Goal: Information Seeking & Learning: Compare options

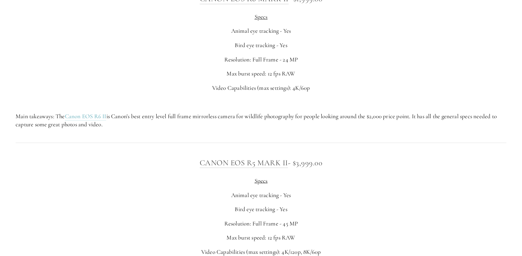
scroll to position [2121, 0]
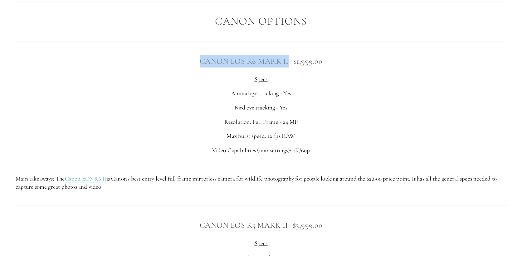
drag, startPoint x: 197, startPoint y: 59, endPoint x: 286, endPoint y: 64, distance: 89.3
click at [286, 64] on h3 "Canon EOS R6 [PERSON_NAME] - $1,999.00" at bounding box center [261, 61] width 491 height 12
click at [207, 97] on p "Animal eye tracking - Yes" at bounding box center [261, 93] width 491 height 8
drag, startPoint x: 196, startPoint y: 62, endPoint x: 322, endPoint y: 67, distance: 125.8
click at [322, 67] on div "Canon EOS R6 [PERSON_NAME] - $1,999.00 Specs Animal eye tracking - Yes Bird eye…" at bounding box center [261, 123] width 491 height 136
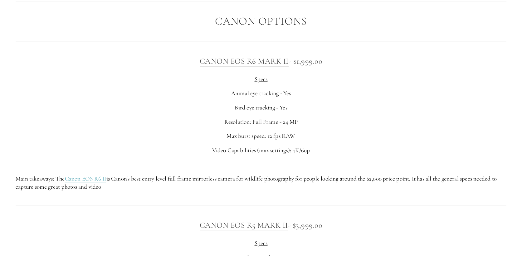
click at [212, 90] on p "Animal eye tracking - Yes" at bounding box center [261, 93] width 491 height 8
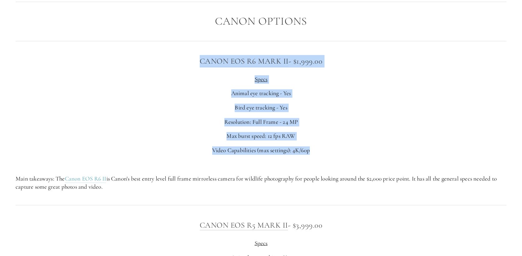
drag, startPoint x: 192, startPoint y: 60, endPoint x: 315, endPoint y: 153, distance: 154.5
click at [315, 153] on div "Canon EOS R6 [PERSON_NAME] - $1,999.00 Specs Animal eye tracking - Yes Bird eye…" at bounding box center [261, 123] width 491 height 136
copy div "Canon EOS R6 [PERSON_NAME] - $1,999.00 Specs Animal eye tracking - Yes Bird eye…"
click at [174, 132] on p "Max burst speed: 12 fps RAW" at bounding box center [261, 136] width 491 height 8
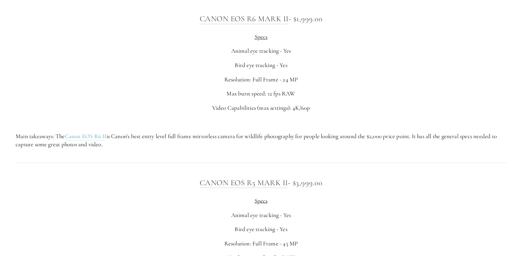
scroll to position [2215, 0]
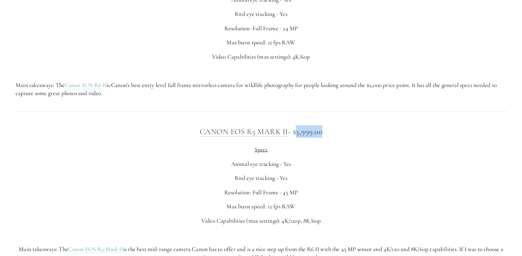
drag, startPoint x: 325, startPoint y: 133, endPoint x: 297, endPoint y: 134, distance: 27.5
click at [297, 134] on h3 "Canon EOS R5 [PERSON_NAME] - $3,999.00" at bounding box center [261, 131] width 491 height 12
copy h3 "3,999.00"
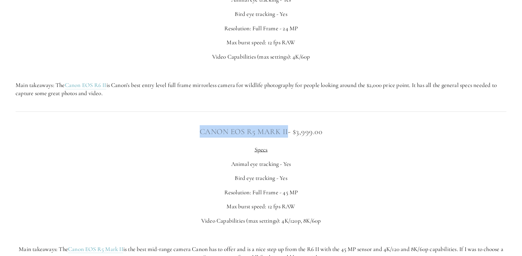
drag, startPoint x: 193, startPoint y: 131, endPoint x: 286, endPoint y: 136, distance: 92.8
click at [286, 136] on h3 "Canon EOS R5 [PERSON_NAME] - $3,999.00" at bounding box center [261, 131] width 491 height 12
copy link "Canon EOS R5 MArk ii"
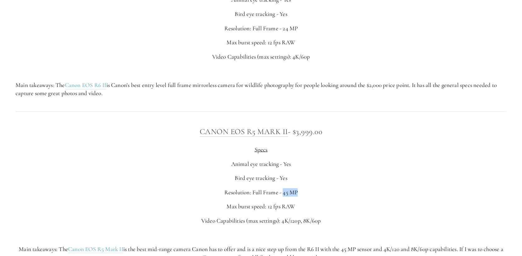
drag, startPoint x: 284, startPoint y: 193, endPoint x: 297, endPoint y: 195, distance: 13.9
click at [297, 195] on p "Resolution: Full Frame - 45 MP" at bounding box center [261, 192] width 491 height 8
copy p "45 MP"
drag, startPoint x: 322, startPoint y: 221, endPoint x: 283, endPoint y: 222, distance: 39.0
click at [283, 222] on p "Video Capabilities (max settings): 4K/120p, 8K/60p" at bounding box center [261, 221] width 491 height 8
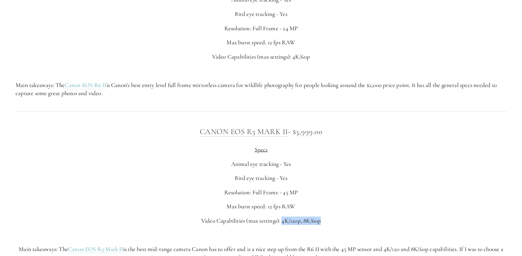
copy p "4K/120p, 8K/60p"
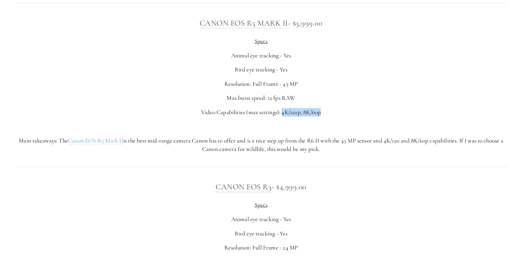
scroll to position [2340, 0]
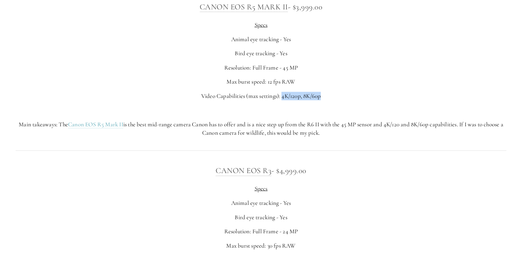
drag, startPoint x: 306, startPoint y: 172, endPoint x: 281, endPoint y: 172, distance: 25.0
click at [281, 172] on h3 "Canon EOS R3 - $4,999.00" at bounding box center [261, 170] width 491 height 12
copy h3 "4,999.00"
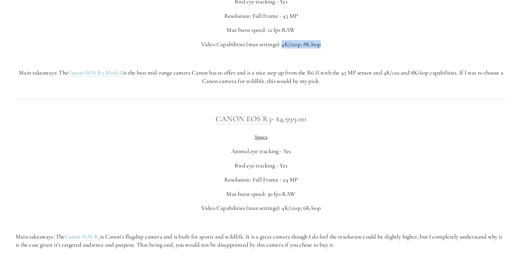
scroll to position [2402, 0]
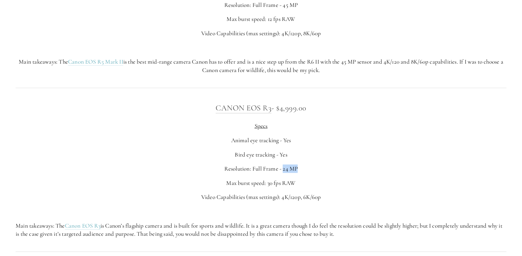
drag, startPoint x: 298, startPoint y: 169, endPoint x: 283, endPoint y: 169, distance: 14.4
click at [283, 169] on p "Resolution: Full Frame - 24 MP" at bounding box center [261, 169] width 491 height 8
copy p "24 MP"
drag, startPoint x: 271, startPoint y: 110, endPoint x: 217, endPoint y: 109, distance: 54.0
click at [217, 109] on h3 "Canon EOS R3 - $4,999.00" at bounding box center [261, 108] width 491 height 12
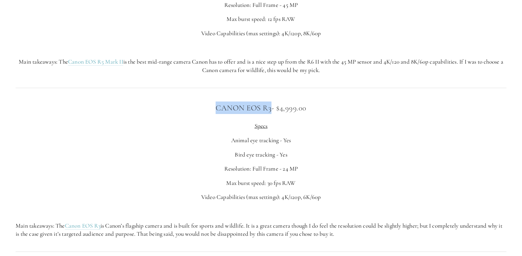
copy link "Canon EOS R3"
drag, startPoint x: 290, startPoint y: 184, endPoint x: 268, endPoint y: 184, distance: 22.5
click at [268, 184] on p "Max burst speed: 30 fps RAW" at bounding box center [261, 183] width 491 height 8
copy p "30 fps RAW"
drag, startPoint x: 321, startPoint y: 197, endPoint x: 282, endPoint y: 197, distance: 38.7
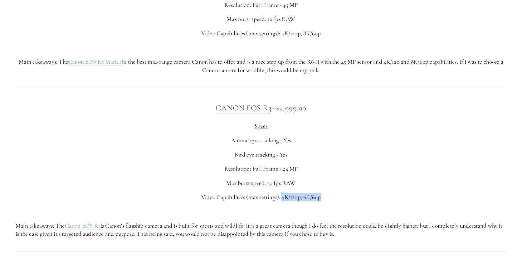
click at [282, 197] on p "Video Capabilities (max settings): 4K/120p, 6K/60p" at bounding box center [261, 197] width 491 height 8
copy p "4K/120p, 6K/60p"
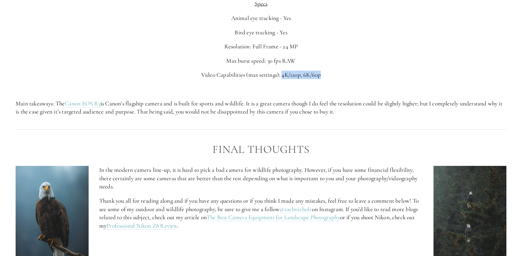
scroll to position [2558, 0]
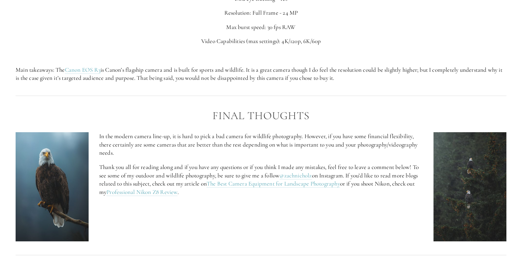
click at [227, 147] on p "In the modern camera line-up, it is hard to pick a bad camera for wildlife phot…" at bounding box center [261, 144] width 324 height 25
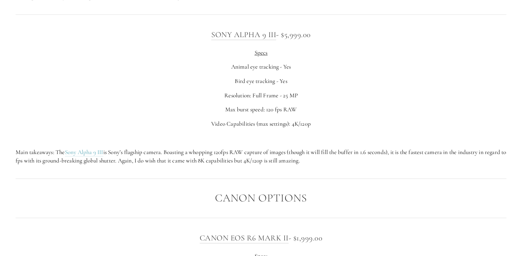
scroll to position [1903, 0]
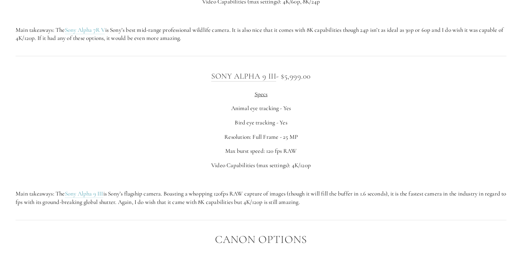
drag, startPoint x: 311, startPoint y: 77, endPoint x: 285, endPoint y: 77, distance: 25.9
click at [285, 77] on h3 "Sony Alpha 9 III - $5,999.00" at bounding box center [261, 76] width 491 height 12
drag, startPoint x: 202, startPoint y: 76, endPoint x: 275, endPoint y: 79, distance: 73.0
click at [275, 79] on h3 "Sony Alpha 9 III - $5,999.00" at bounding box center [261, 76] width 491 height 12
drag, startPoint x: 283, startPoint y: 138, endPoint x: 301, endPoint y: 139, distance: 17.5
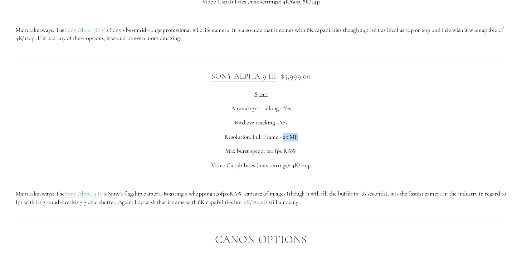
click at [301, 139] on p "Resolution: Full Frame - 25 MP" at bounding box center [261, 137] width 491 height 8
drag, startPoint x: 313, startPoint y: 76, endPoint x: 286, endPoint y: 77, distance: 26.5
click at [286, 77] on h3 "Sony Alpha 9 III - $5,999.00" at bounding box center [261, 76] width 491 height 12
drag, startPoint x: 298, startPoint y: 151, endPoint x: 266, endPoint y: 152, distance: 31.2
click at [266, 152] on p "Max burst speed: 120 fps RAW" at bounding box center [261, 151] width 491 height 8
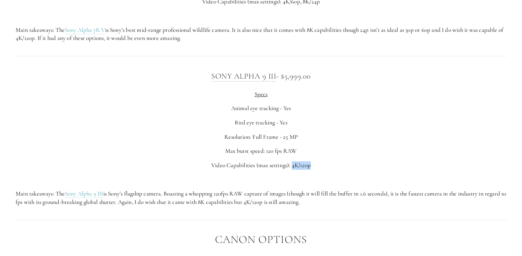
drag, startPoint x: 311, startPoint y: 166, endPoint x: 293, endPoint y: 167, distance: 17.8
click at [293, 167] on p "Video Capabilities (max settings): 4K/120p" at bounding box center [261, 165] width 491 height 8
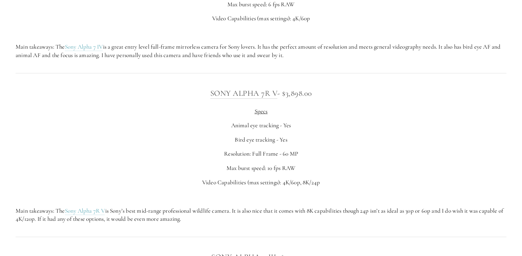
scroll to position [1716, 0]
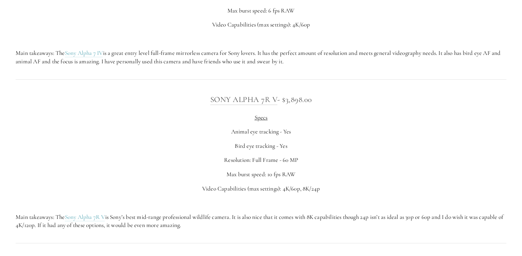
click at [298, 158] on p "Resolution: Full Frame - 60 MP" at bounding box center [261, 160] width 491 height 8
drag, startPoint x: 292, startPoint y: 158, endPoint x: 285, endPoint y: 158, distance: 7.2
click at [285, 158] on p "Resolution: Full Frame - 60 MP" at bounding box center [261, 160] width 491 height 8
click at [353, 186] on p "Video Capabilities (max settings): 4K/60p, 8K/24p" at bounding box center [261, 189] width 491 height 8
drag, startPoint x: 287, startPoint y: 101, endPoint x: 311, endPoint y: 104, distance: 24.2
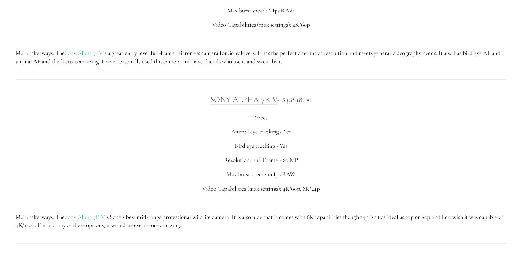
click at [311, 104] on h3 "Sony Alpha 7R V - $3,898.00" at bounding box center [261, 99] width 491 height 12
drag, startPoint x: 278, startPoint y: 99, endPoint x: 216, endPoint y: 104, distance: 61.6
click at [211, 98] on h3 "Sony Alpha 7R V - $3,898.00" at bounding box center [261, 99] width 491 height 12
drag, startPoint x: 297, startPoint y: 174, endPoint x: 268, endPoint y: 176, distance: 28.8
click at [268, 176] on p "Max burst speed: 10 fps RAW" at bounding box center [261, 174] width 491 height 8
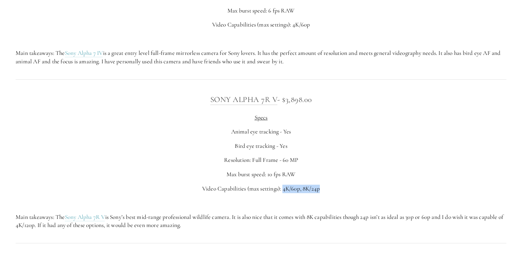
drag, startPoint x: 323, startPoint y: 189, endPoint x: 296, endPoint y: 204, distance: 30.8
click at [283, 191] on p "Video Capabilities (max settings): 4K/60p, 8K/24p" at bounding box center [261, 189] width 491 height 8
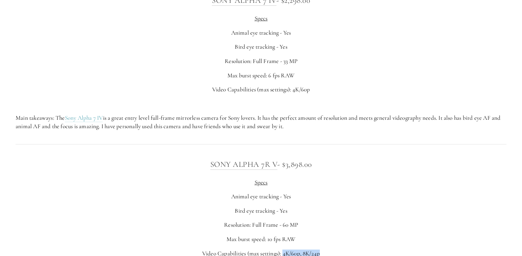
scroll to position [1591, 0]
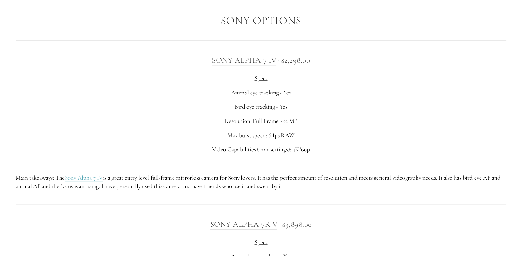
drag, startPoint x: 309, startPoint y: 61, endPoint x: 285, endPoint y: 62, distance: 24.1
click at [285, 62] on h3 "Sony Alpha 7 IV - $2,298.00" at bounding box center [261, 60] width 491 height 12
drag, startPoint x: 298, startPoint y: 120, endPoint x: 284, endPoint y: 121, distance: 13.8
click at [284, 121] on p "Resolution: Full Frame - 33 MP" at bounding box center [261, 121] width 491 height 8
drag, startPoint x: 294, startPoint y: 133, endPoint x: 269, endPoint y: 135, distance: 24.5
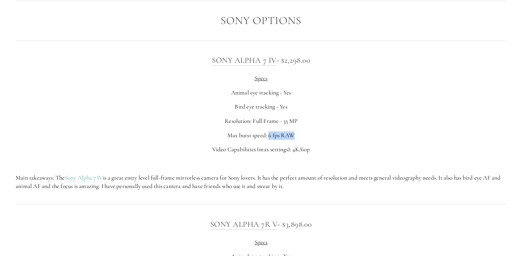
click at [269, 135] on p "Max burst speed: 6 fps RAW" at bounding box center [261, 135] width 491 height 8
drag, startPoint x: 309, startPoint y: 147, endPoint x: 294, endPoint y: 149, distance: 15.8
click at [294, 149] on p "Video Capabilities (max settings): 4K/60p" at bounding box center [261, 149] width 491 height 8
drag, startPoint x: 192, startPoint y: 62, endPoint x: 274, endPoint y: 64, distance: 81.8
click at [274, 64] on h3 "Sony Alpha 7 IV - $2,298.00" at bounding box center [261, 60] width 491 height 12
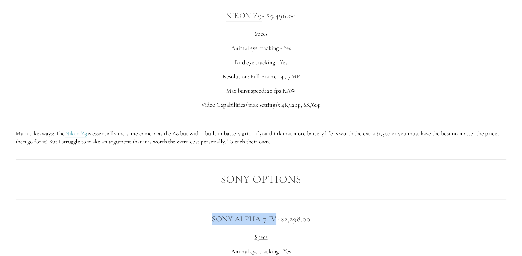
scroll to position [1341, 0]
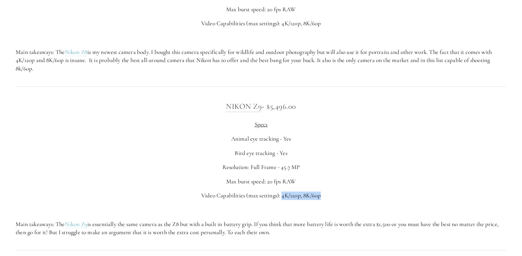
drag, startPoint x: 324, startPoint y: 200, endPoint x: 282, endPoint y: 198, distance: 41.2
click at [282, 198] on div "Nikon Z9 - $5,496.00 Specs Animal eye tracking - Yes Bird eye tracking - Yes Re…" at bounding box center [261, 168] width 491 height 136
drag, startPoint x: 289, startPoint y: 181, endPoint x: 268, endPoint y: 183, distance: 21.4
click at [268, 183] on p "Max burst speed: 20 fps RAW" at bounding box center [261, 182] width 491 height 8
drag, startPoint x: 299, startPoint y: 165, endPoint x: 282, endPoint y: 167, distance: 17.5
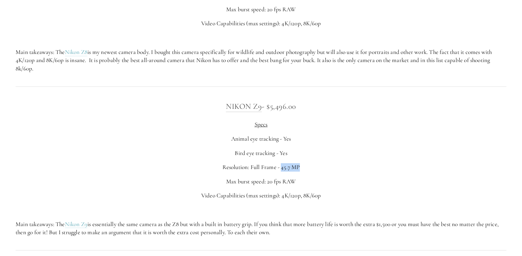
click at [282, 167] on p "Resolution: Full Frame - 45.7 MP" at bounding box center [261, 167] width 491 height 8
drag, startPoint x: 296, startPoint y: 106, endPoint x: 274, endPoint y: 110, distance: 23.1
click at [271, 107] on h3 "Nikon Z9 - $5,496.00" at bounding box center [261, 106] width 491 height 12
drag, startPoint x: 261, startPoint y: 112, endPoint x: 226, endPoint y: 110, distance: 34.4
click at [226, 110] on h3 "Nikon Z9 - $5,496.00" at bounding box center [261, 106] width 491 height 12
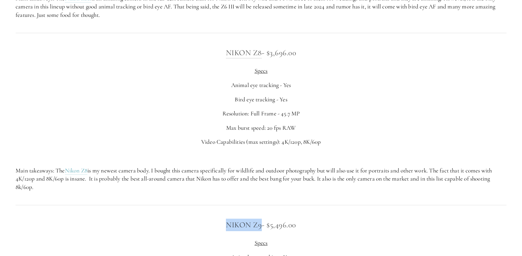
scroll to position [1217, 0]
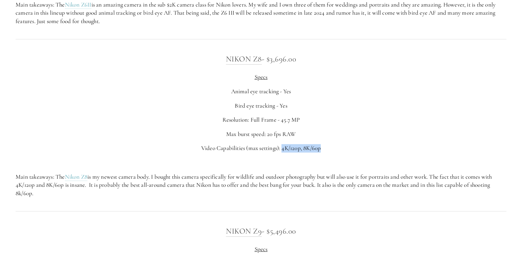
drag, startPoint x: 316, startPoint y: 147, endPoint x: 282, endPoint y: 149, distance: 33.7
click at [282, 149] on p "Video Capabilities (max settings): 4K/120p, 8K/60p" at bounding box center [261, 148] width 491 height 8
drag, startPoint x: 296, startPoint y: 128, endPoint x: 268, endPoint y: 133, distance: 28.6
click at [268, 133] on div "Nikon Z8 - $3,696.00 Specs Animal eye tracking - Yes Bird eye tracking - Yes Re…" at bounding box center [261, 125] width 491 height 145
drag, startPoint x: 296, startPoint y: 121, endPoint x: 281, endPoint y: 121, distance: 14.4
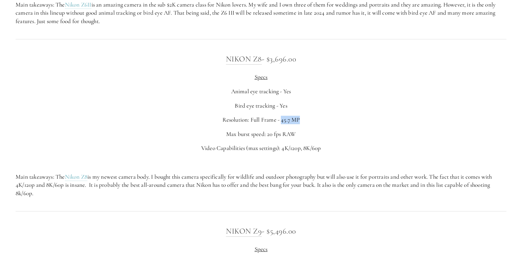
click at [281, 121] on p "Resolution: Full Frame - 45.7 MP" at bounding box center [261, 120] width 491 height 8
drag, startPoint x: 299, startPoint y: 56, endPoint x: 272, endPoint y: 59, distance: 26.7
click at [272, 59] on h3 "Nikon Z8 - $3,696.00" at bounding box center [261, 59] width 491 height 12
drag, startPoint x: 218, startPoint y: 62, endPoint x: 260, endPoint y: 63, distance: 41.8
click at [260, 63] on h3 "Nikon Z8 - $3,696.00" at bounding box center [261, 59] width 491 height 12
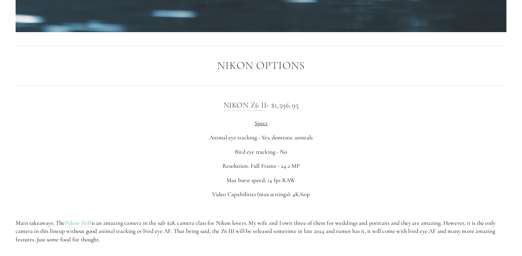
scroll to position [998, 0]
drag, startPoint x: 312, startPoint y: 194, endPoint x: 293, endPoint y: 196, distance: 18.8
click at [293, 196] on p "Video Capabilities (max settings): 4K/60p" at bounding box center [261, 194] width 491 height 8
drag, startPoint x: 299, startPoint y: 178, endPoint x: 268, endPoint y: 183, distance: 31.2
click at [268, 183] on p "Max burst speed: 14 fps RAW" at bounding box center [261, 180] width 491 height 8
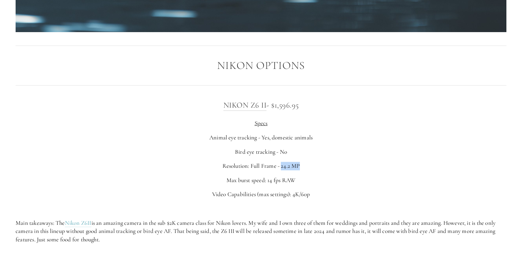
drag, startPoint x: 299, startPoint y: 163, endPoint x: 281, endPoint y: 167, distance: 18.7
click at [281, 167] on p "Resolution: Full Frame - 24.2 MP" at bounding box center [261, 166] width 491 height 8
drag, startPoint x: 288, startPoint y: 149, endPoint x: 280, endPoint y: 149, distance: 7.8
click at [280, 149] on p "Bird eye tracking - No" at bounding box center [261, 152] width 491 height 8
drag, startPoint x: 307, startPoint y: 137, endPoint x: 262, endPoint y: 140, distance: 45.6
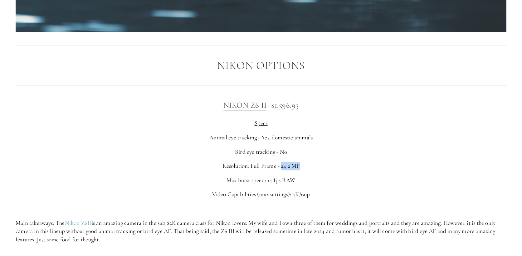
click at [262, 140] on p "Animal eye tracking - Yes, domestic animals" at bounding box center [261, 138] width 491 height 8
drag, startPoint x: 303, startPoint y: 106, endPoint x: 276, endPoint y: 108, distance: 26.6
click at [276, 108] on h3 "Nikon Z6 II - $1,596.95" at bounding box center [261, 105] width 491 height 12
drag, startPoint x: 267, startPoint y: 107, endPoint x: 222, endPoint y: 107, distance: 44.6
click at [222, 107] on h3 "Nikon Z6 II - $1,596.95" at bounding box center [261, 105] width 491 height 12
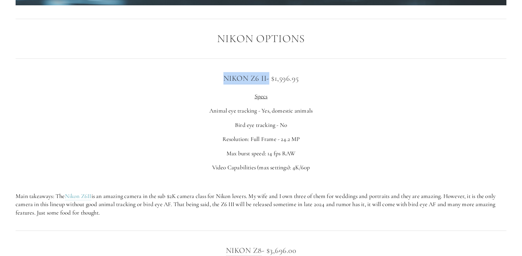
scroll to position [1061, 0]
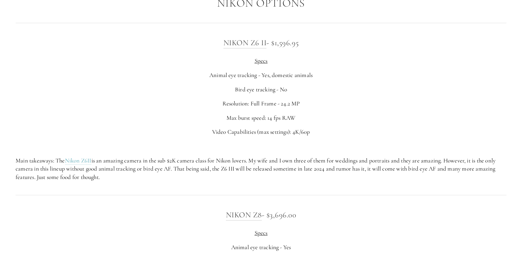
click at [205, 80] on div "Nikon Z6 II - $1,596.95 Specs Animal eye tracking - Yes, domestic animals Bird …" at bounding box center [261, 109] width 491 height 145
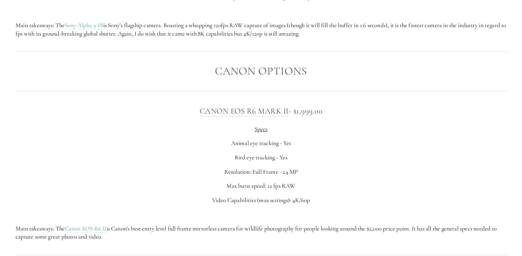
scroll to position [2090, 0]
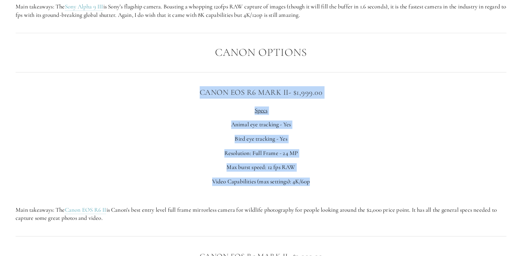
drag, startPoint x: 167, startPoint y: 86, endPoint x: 333, endPoint y: 181, distance: 191.2
click at [333, 181] on div "Canon EOS R6 [PERSON_NAME] - $1,999.00 Specs Animal eye tracking - Yes Bird eye…" at bounding box center [261, 154] width 491 height 136
